Goal: Information Seeking & Learning: Find specific fact

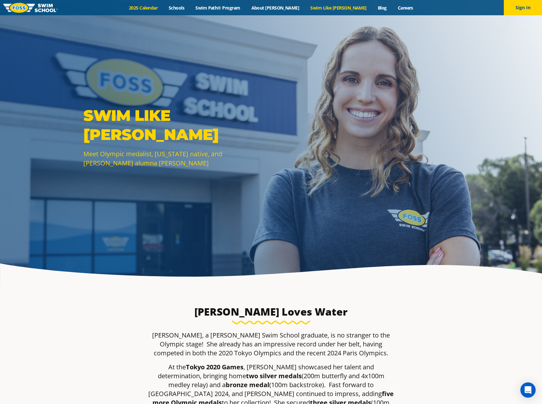
click at [163, 10] on link "2025 Calendar" at bounding box center [144, 8] width 40 height 6
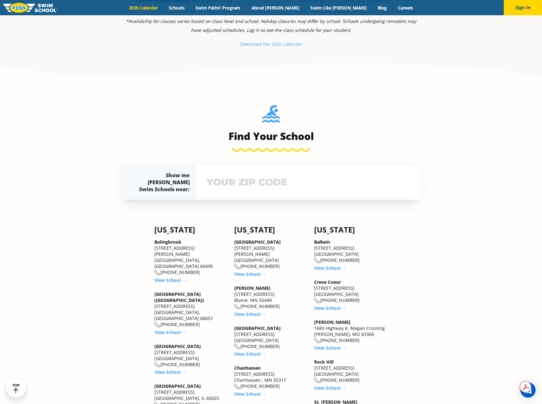
scroll to position [510, 0]
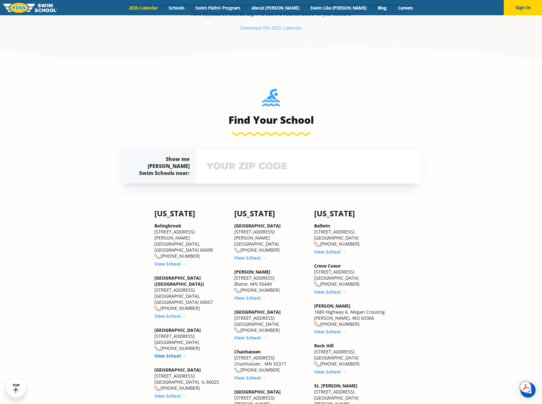
click at [160, 353] on link "View School →" at bounding box center [170, 356] width 32 height 6
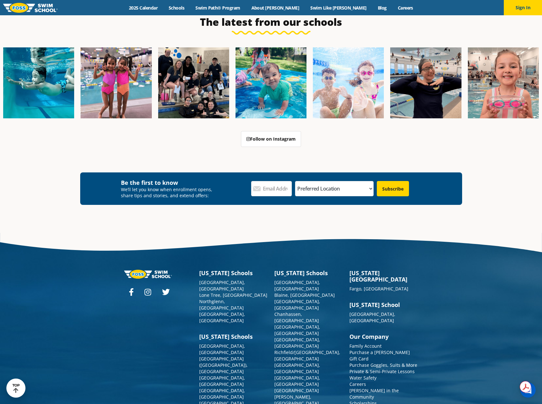
scroll to position [2297, 0]
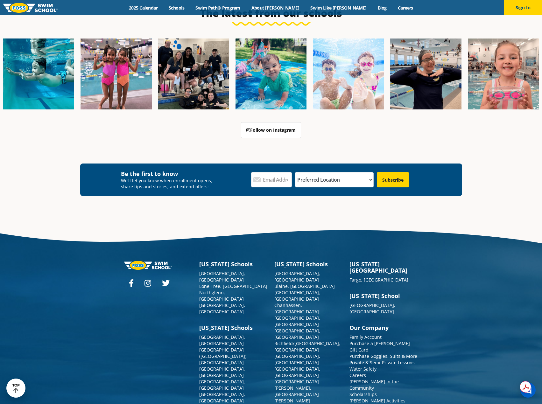
click at [365, 404] on link "Frequently Asked Questions" at bounding box center [380, 407] width 60 height 6
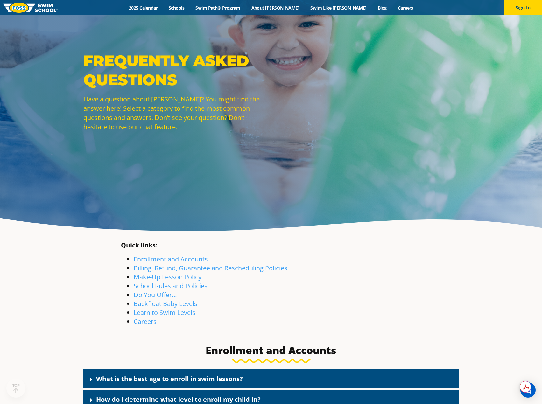
scroll to position [96, 0]
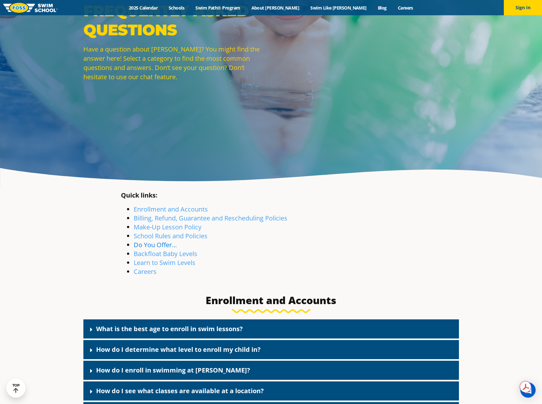
click at [156, 246] on link "Do You Offer…" at bounding box center [155, 245] width 43 height 9
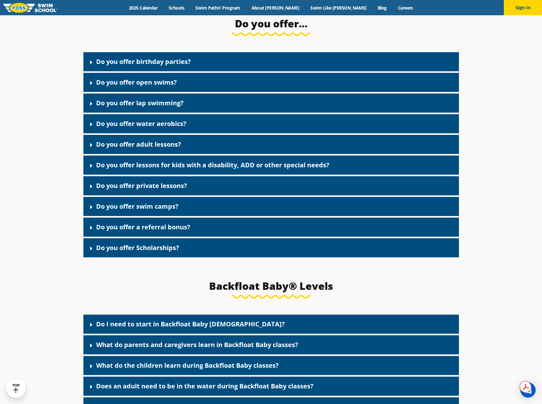
scroll to position [1231, 0]
click at [108, 86] on link "Do you offer open swims?" at bounding box center [136, 82] width 81 height 9
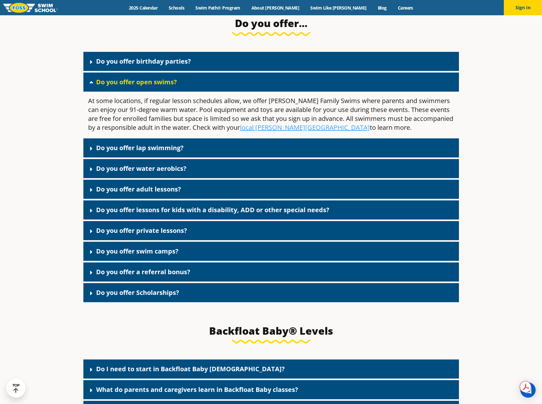
click at [92, 151] on icon at bounding box center [91, 149] width 2 height 4
